Goal: Find specific page/section: Find specific page/section

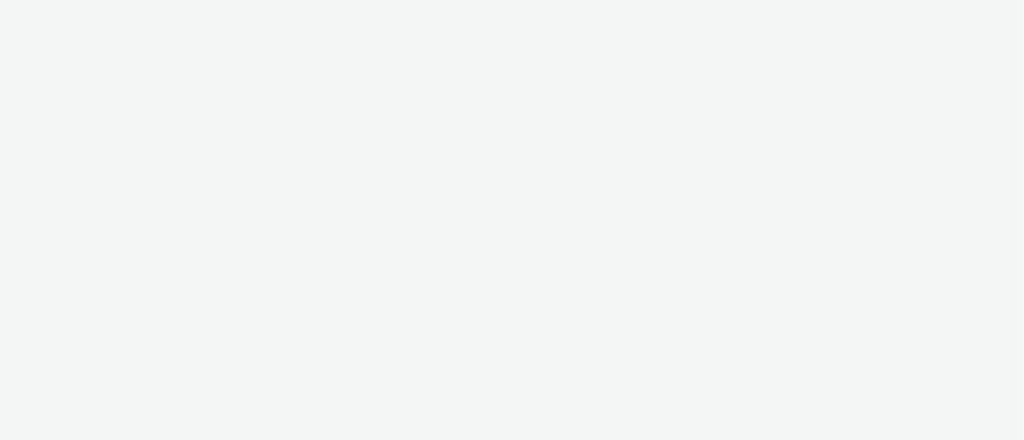
select select "43747a01-9d8e-4dea-a0e4-a98d33cfba61"
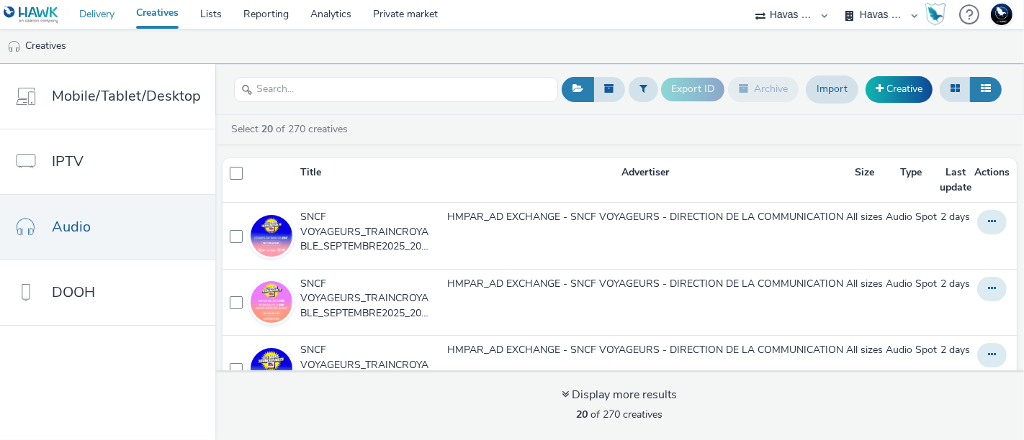
click at [90, 19] on link "Delivery" at bounding box center [96, 14] width 57 height 29
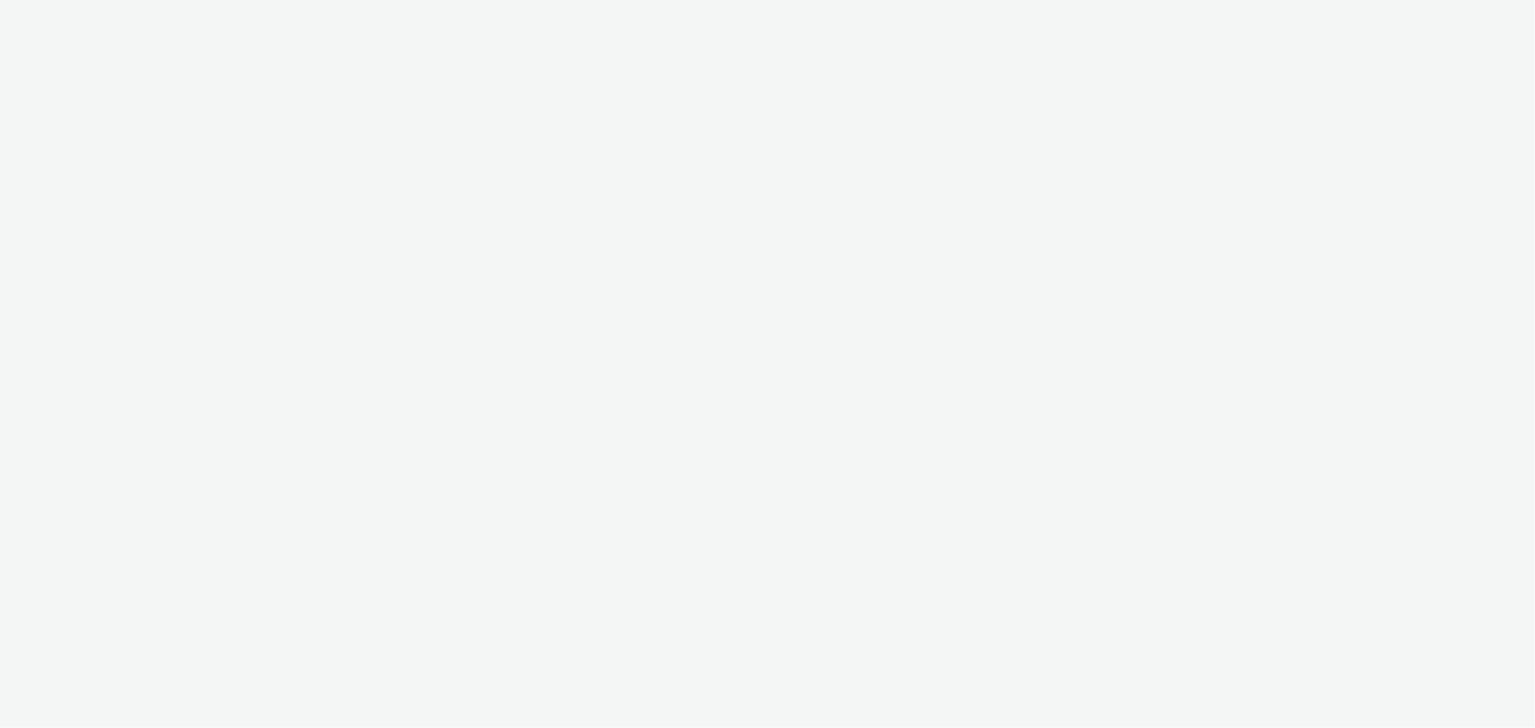
select select "9387901d-a129-43df-b0ef-f9e7dbeb676e"
select select "47d90c6b-4628-495b-b1d1-cf96ef71660b"
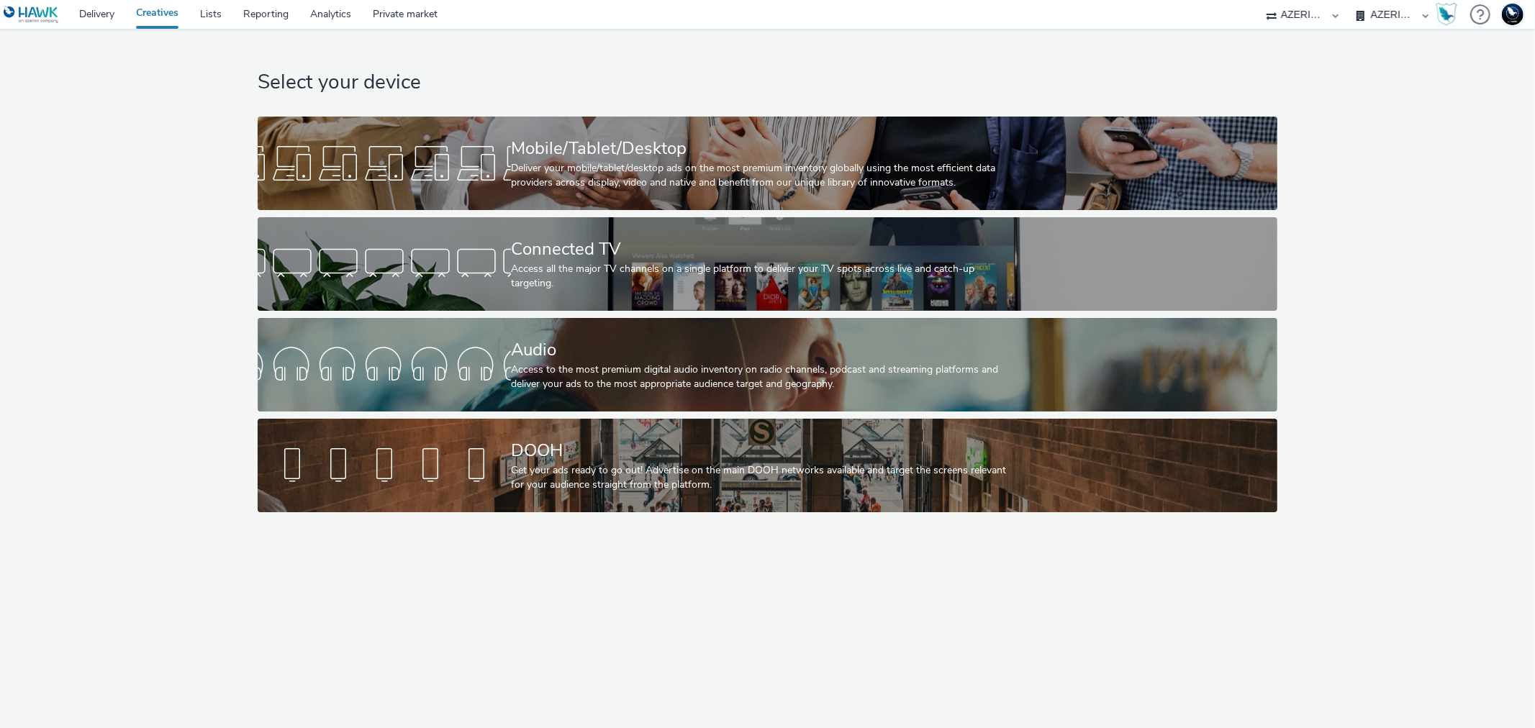
click at [1296, 14] on select "75 Media A8 Media Group ABI Media Abkom AB Abovo Ace & Tate Ad-on Media Nordic …" at bounding box center [1303, 14] width 86 height 29
select select "43747a01-9d8e-4dea-a0e4-a98d33cfba61"
click at [1260, 0] on select "75 Media A8 Media Group ABI Media Abkom AB Abovo Ace & Tate Ad-on Media Nordic …" at bounding box center [1303, 14] width 86 height 29
select select "5124110c-5ad7-400f-8241-e8aa575c652d"
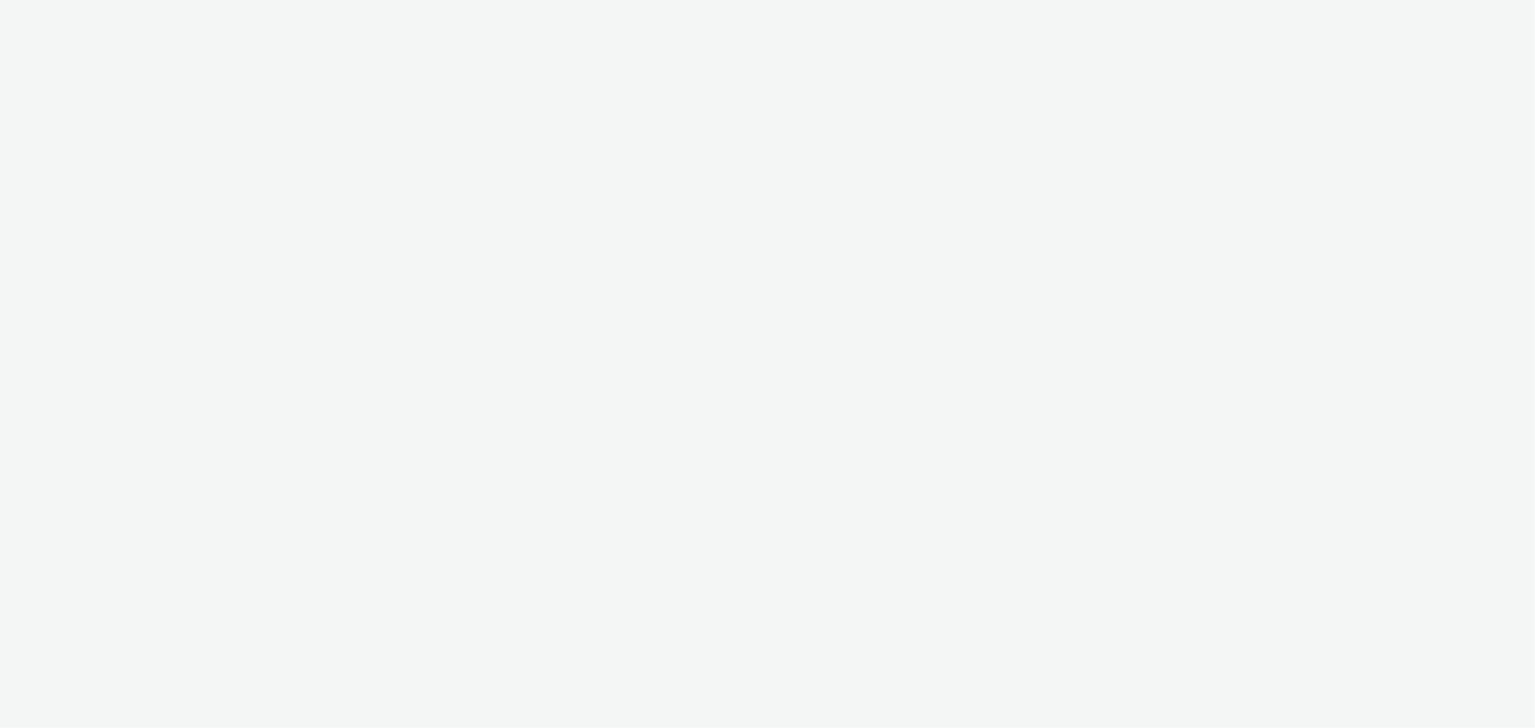
select select "43747a01-9d8e-4dea-a0e4-a98d33cfba61"
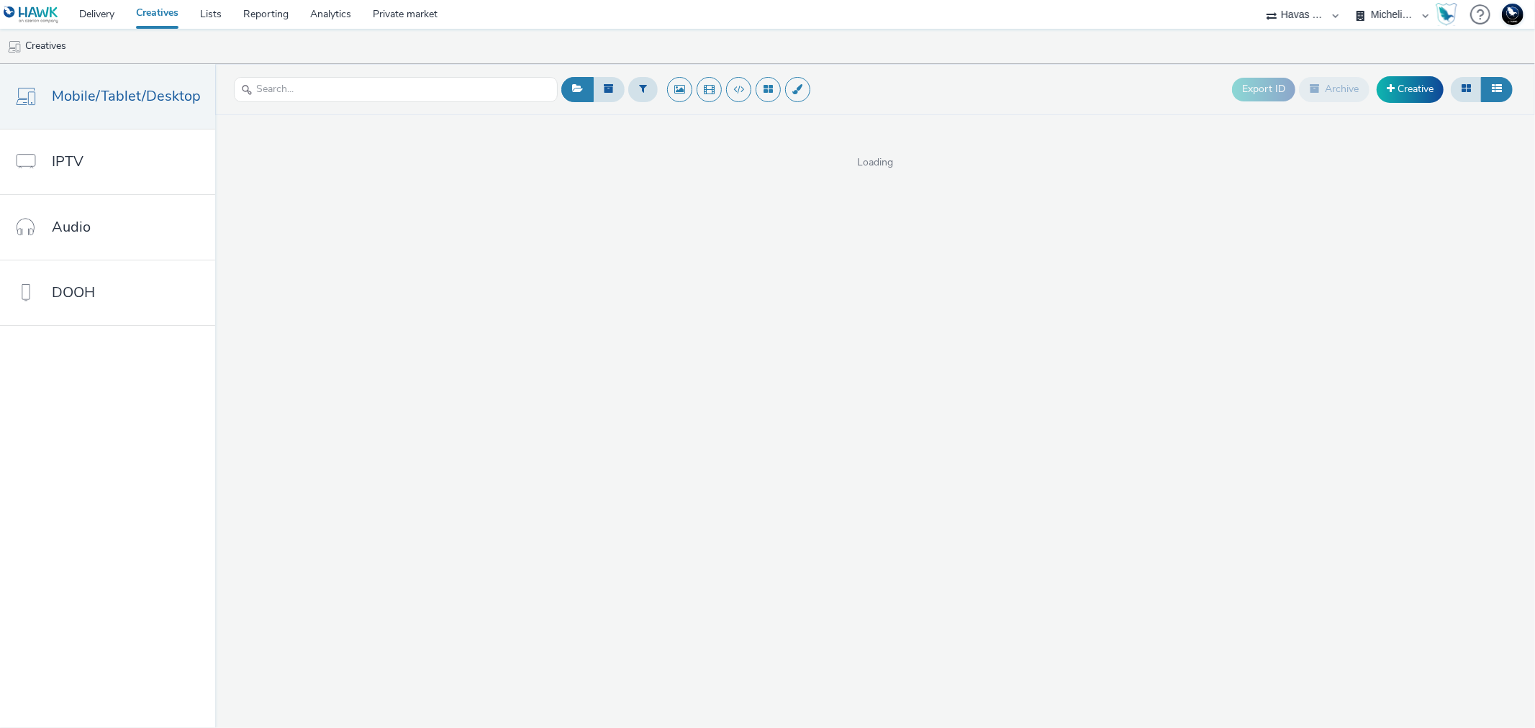
click at [1401, 4] on select "Havas Media France Michelin France Michelin International" at bounding box center [1393, 14] width 86 height 29
select select "53ec7e16-f96c-4cd6-b43b-fe6c0a866627"
click at [1350, 0] on select "Havas Media France Michelin France Michelin International" at bounding box center [1393, 14] width 86 height 29
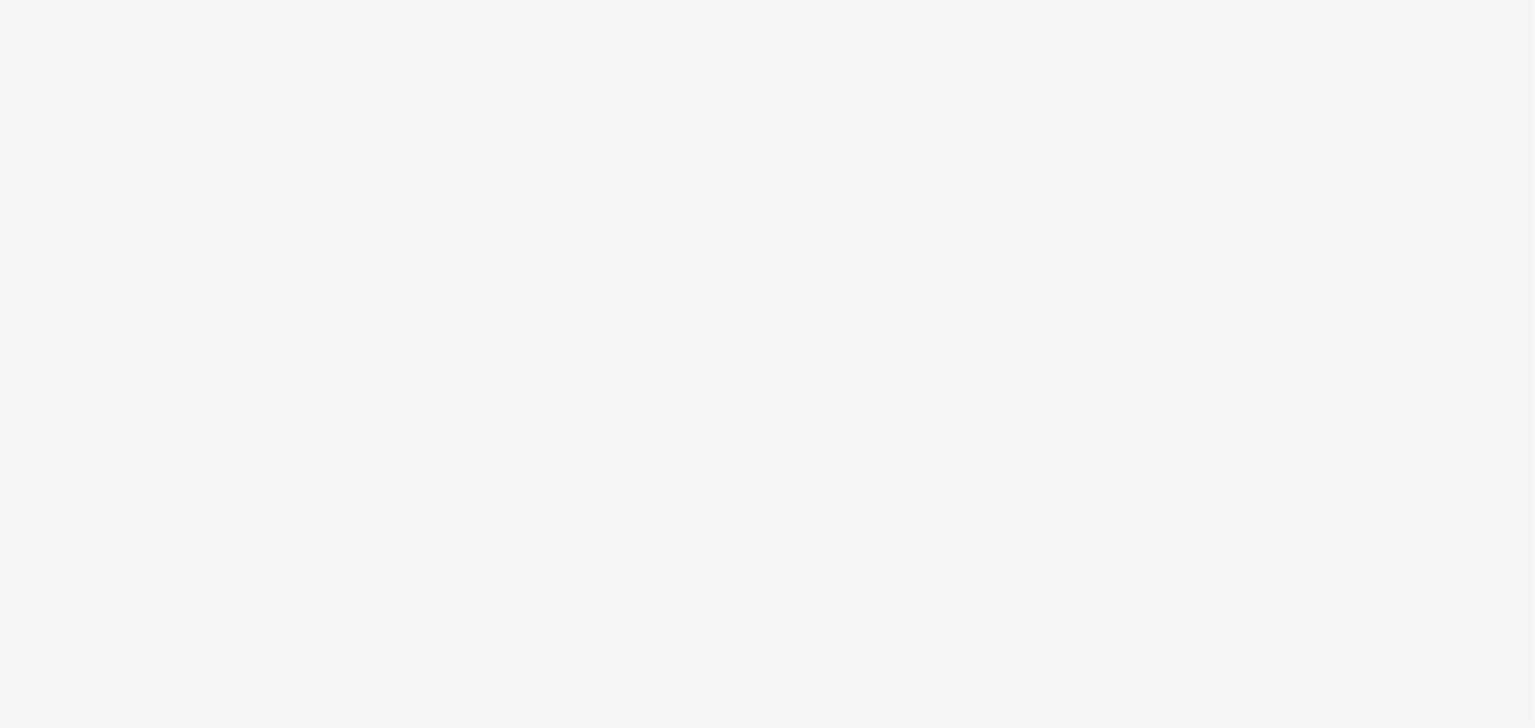
select select "43747a01-9d8e-4dea-a0e4-a98d33cfba61"
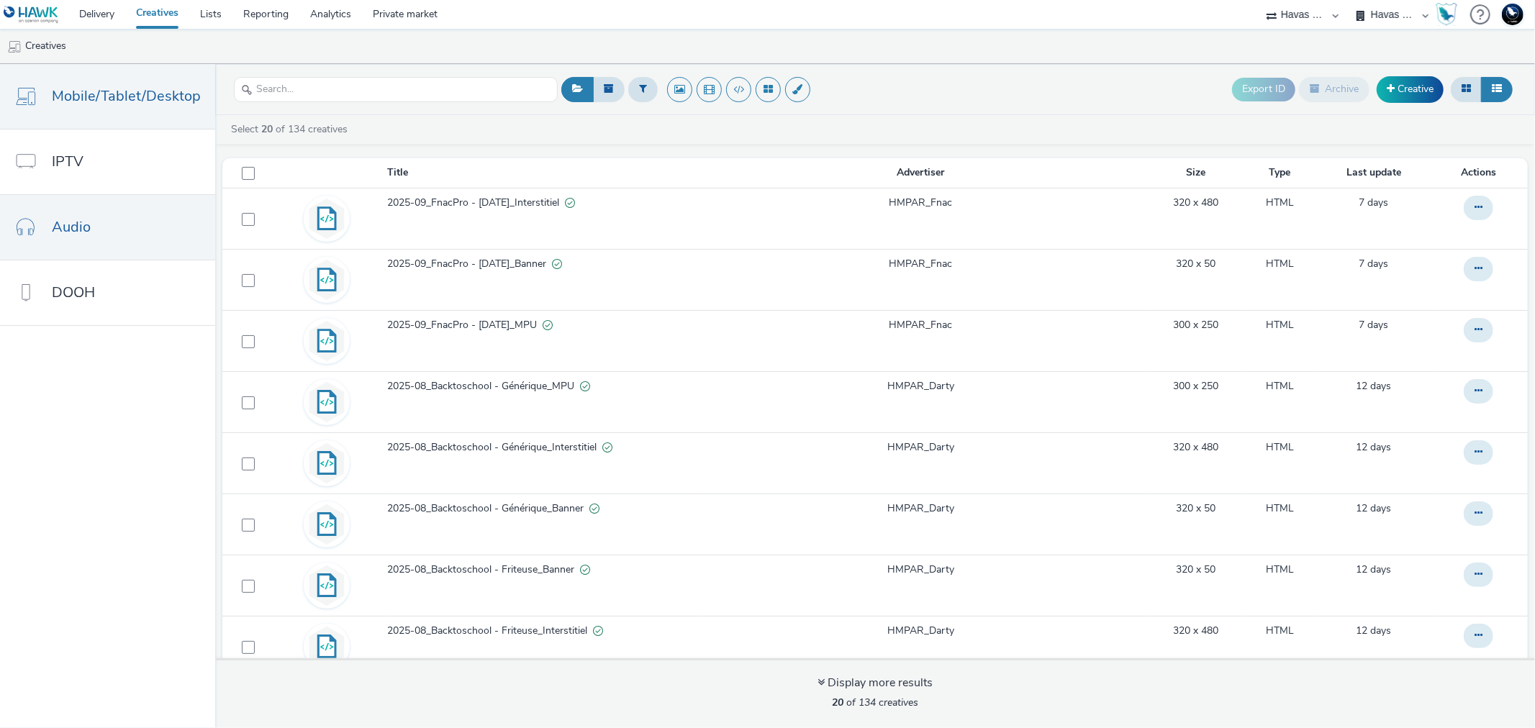
drag, startPoint x: 398, startPoint y: 82, endPoint x: 68, endPoint y: 228, distance: 360.6
click at [68, 228] on span "Audio" at bounding box center [71, 227] width 39 height 21
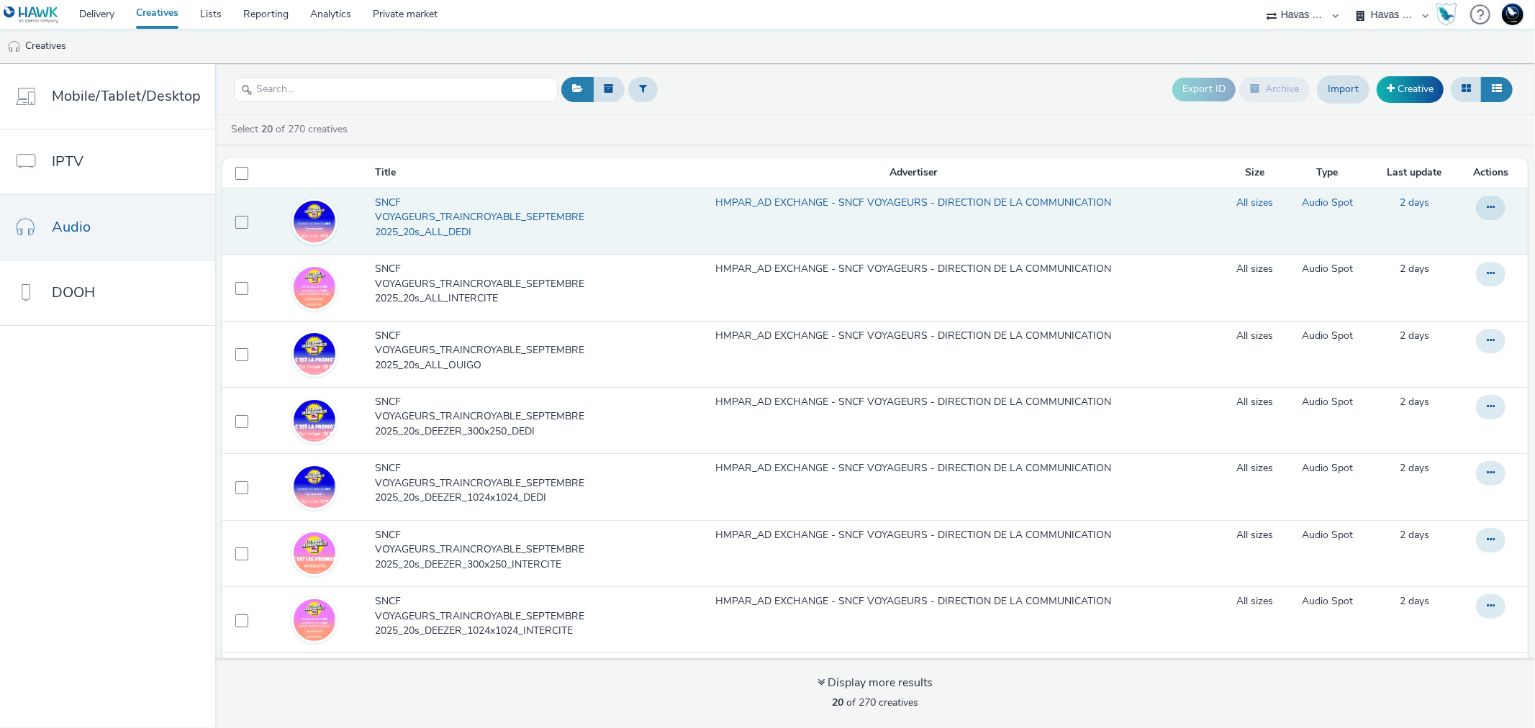
drag, startPoint x: 507, startPoint y: 217, endPoint x: 470, endPoint y: 205, distance: 38.7
click at [470, 205] on span "SNCF VOYAGEURS_TRAINCROYABLE_SEPTEMBRE2025_20s_ALL_DEDI" at bounding box center [485, 218] width 220 height 44
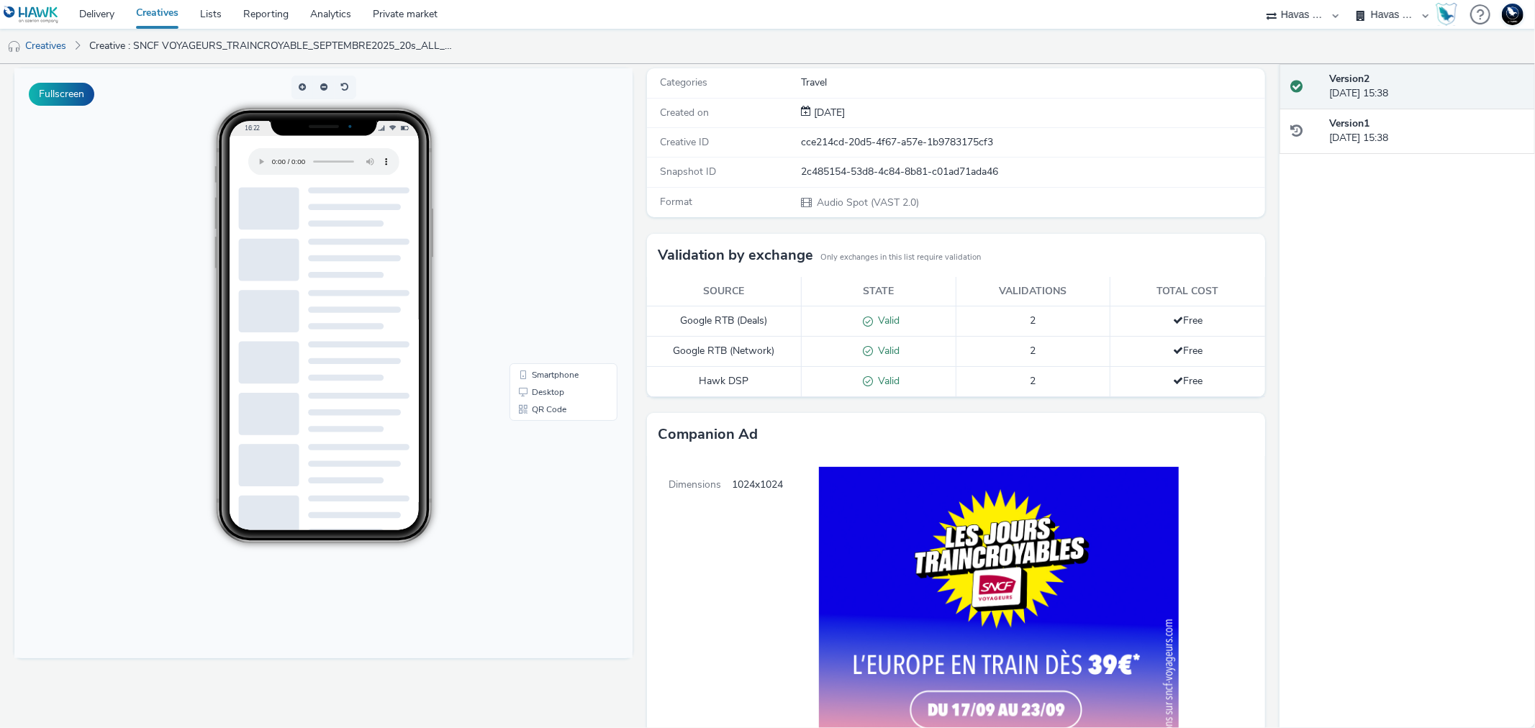
scroll to position [61, 0]
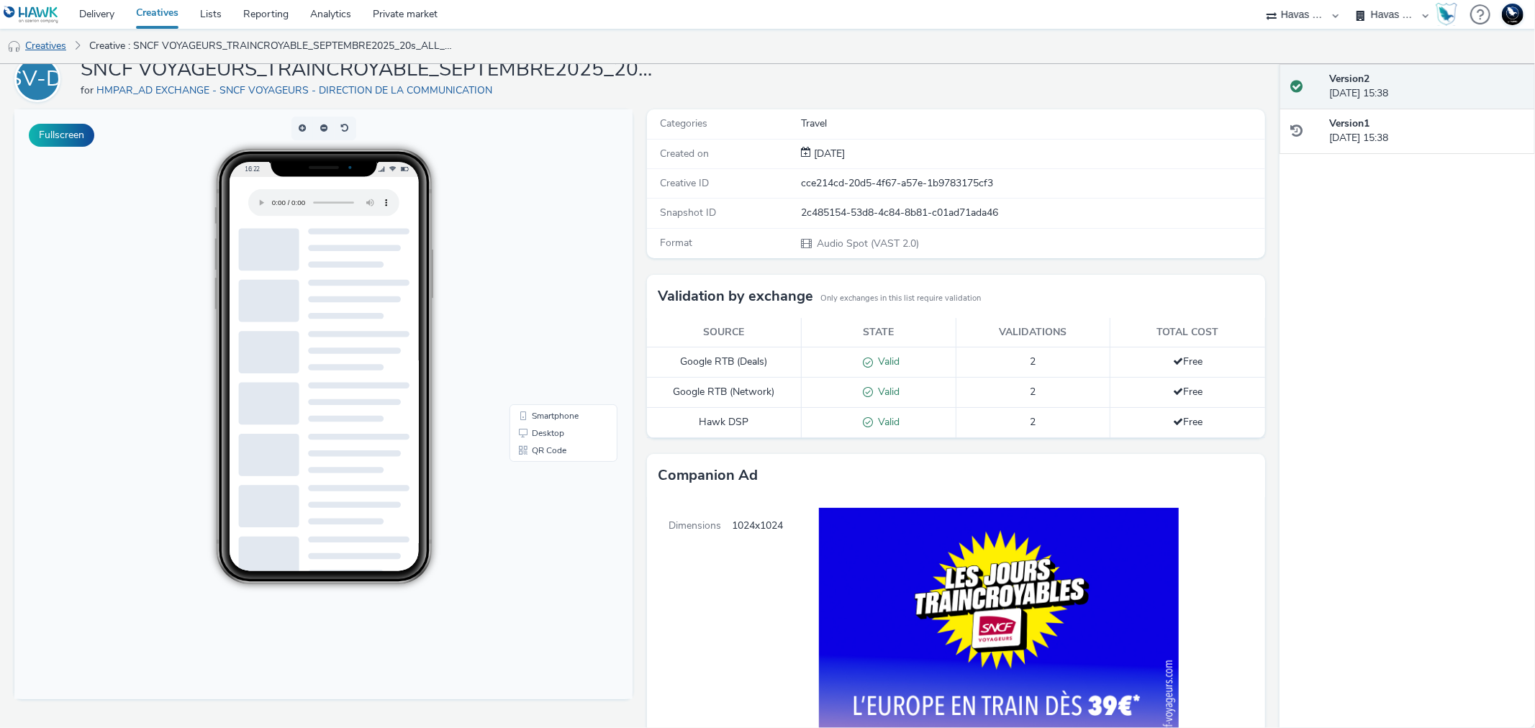
click at [53, 46] on link "Creatives" at bounding box center [36, 46] width 73 height 35
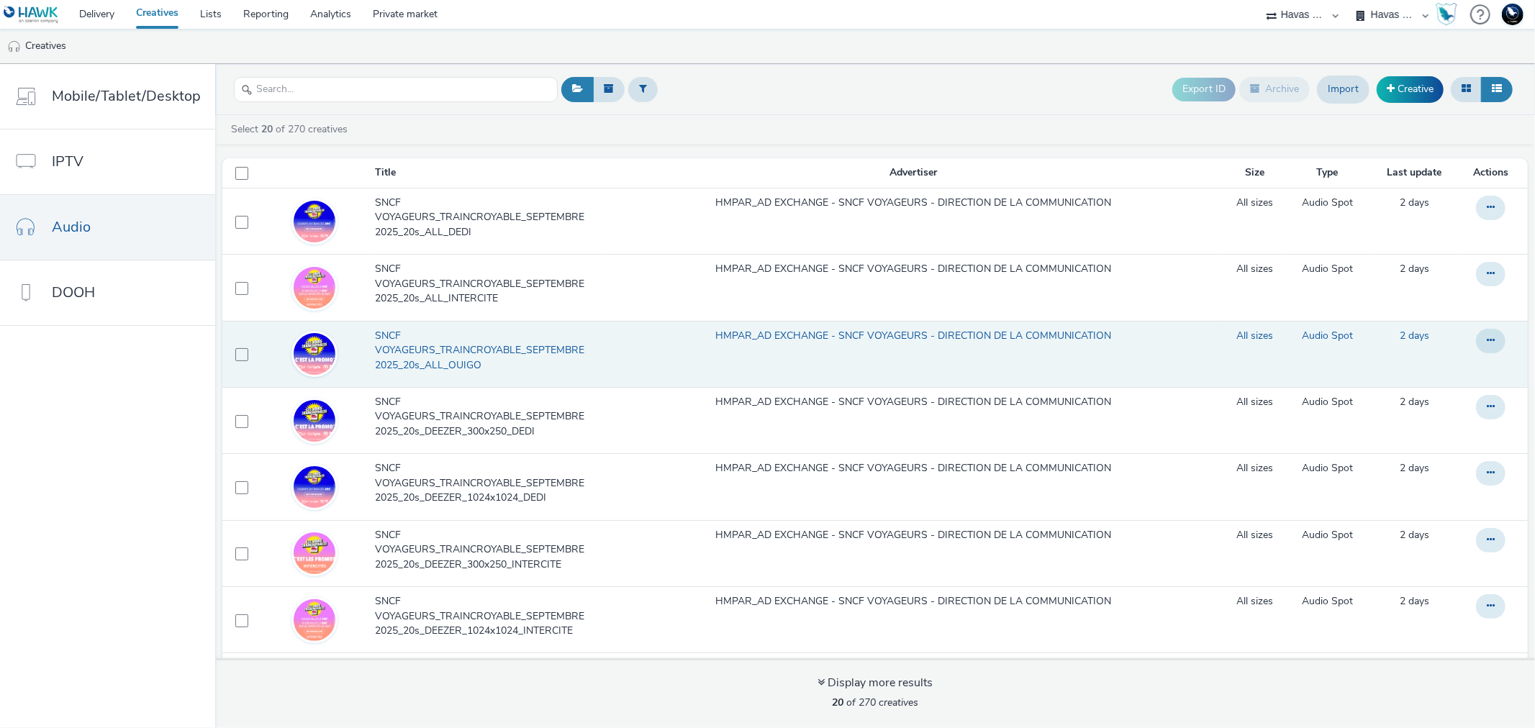
click at [455, 353] on span "SNCF VOYAGEURS_TRAINCROYABLE_SEPTEMBRE2025_20s_ALL_OUIGO" at bounding box center [485, 351] width 220 height 44
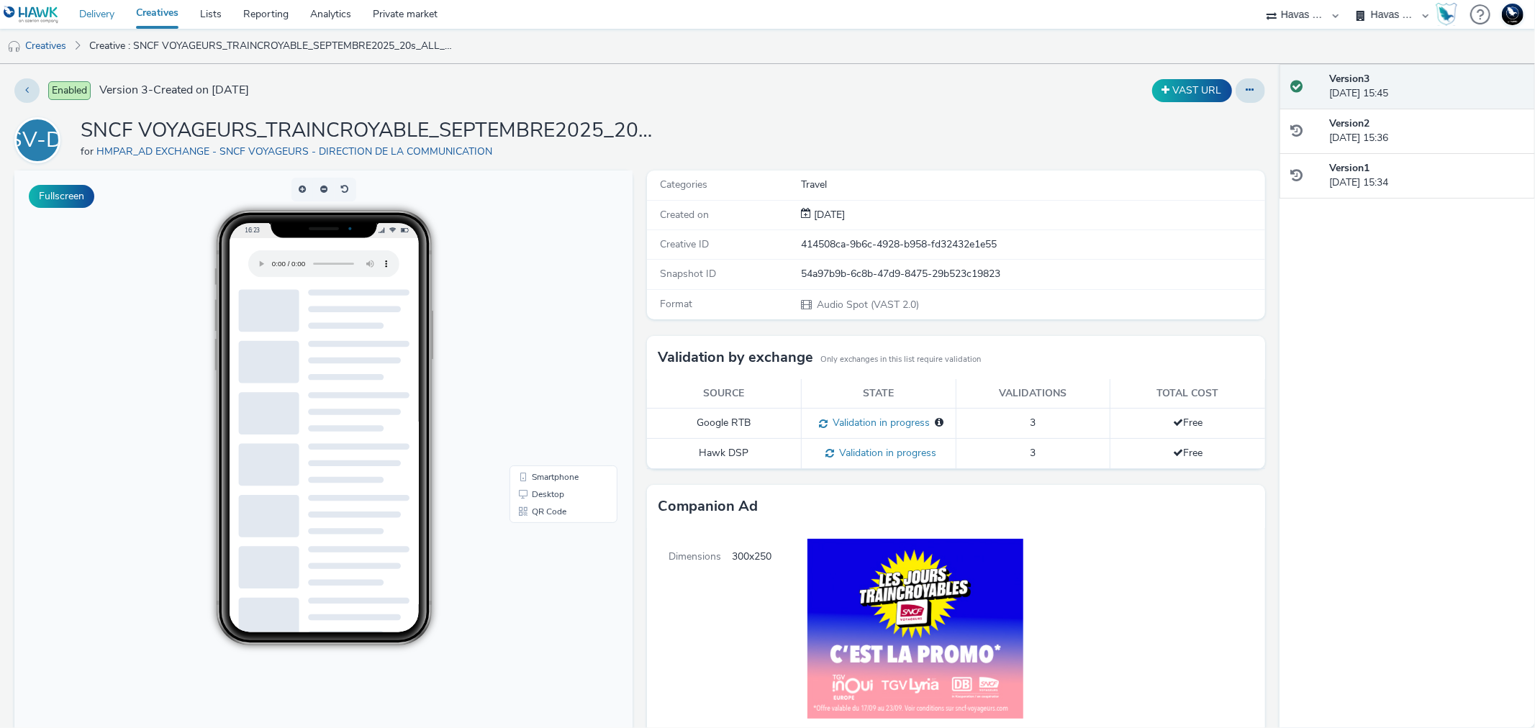
click at [101, 12] on link "Delivery" at bounding box center [96, 14] width 57 height 29
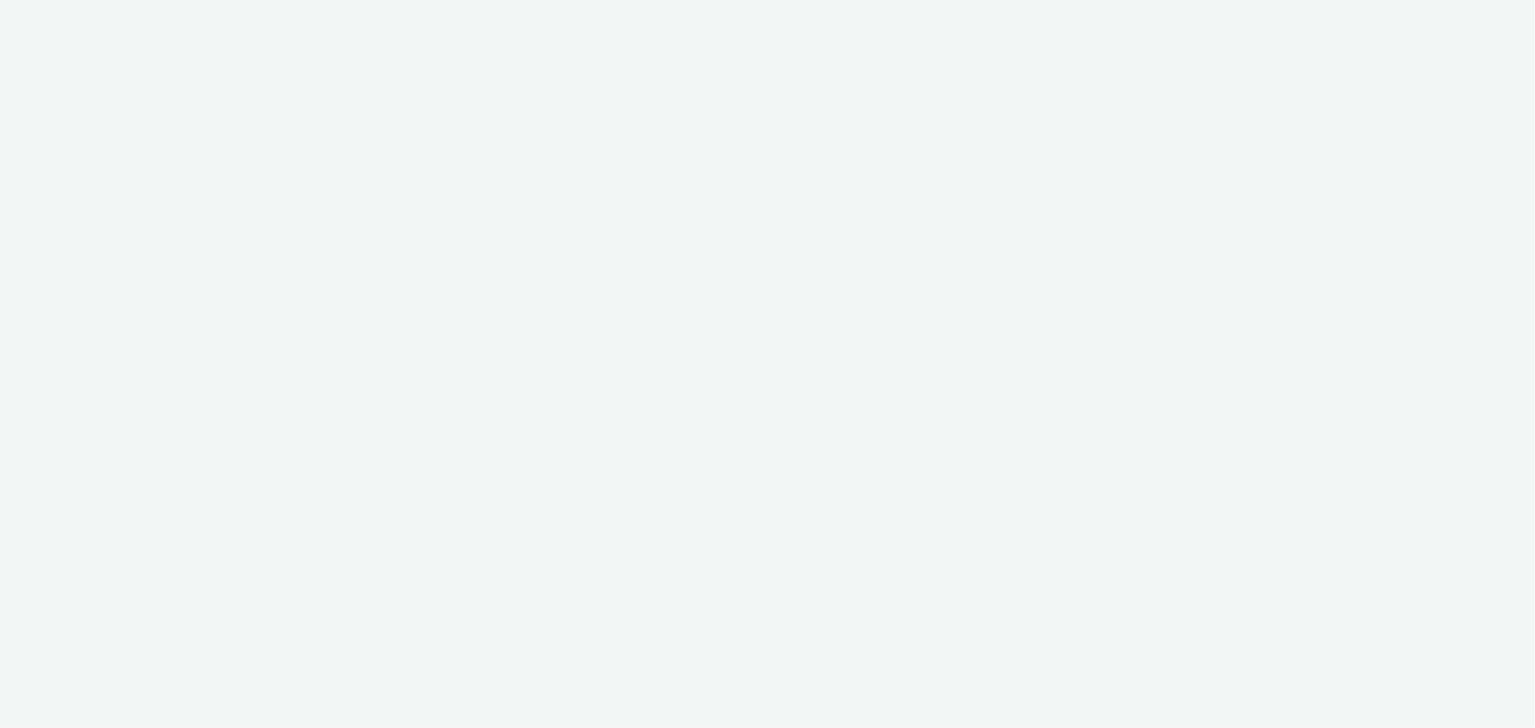
select select "43747a01-9d8e-4dea-a0e4-a98d33cfba61"
